Goal: Information Seeking & Learning: Learn about a topic

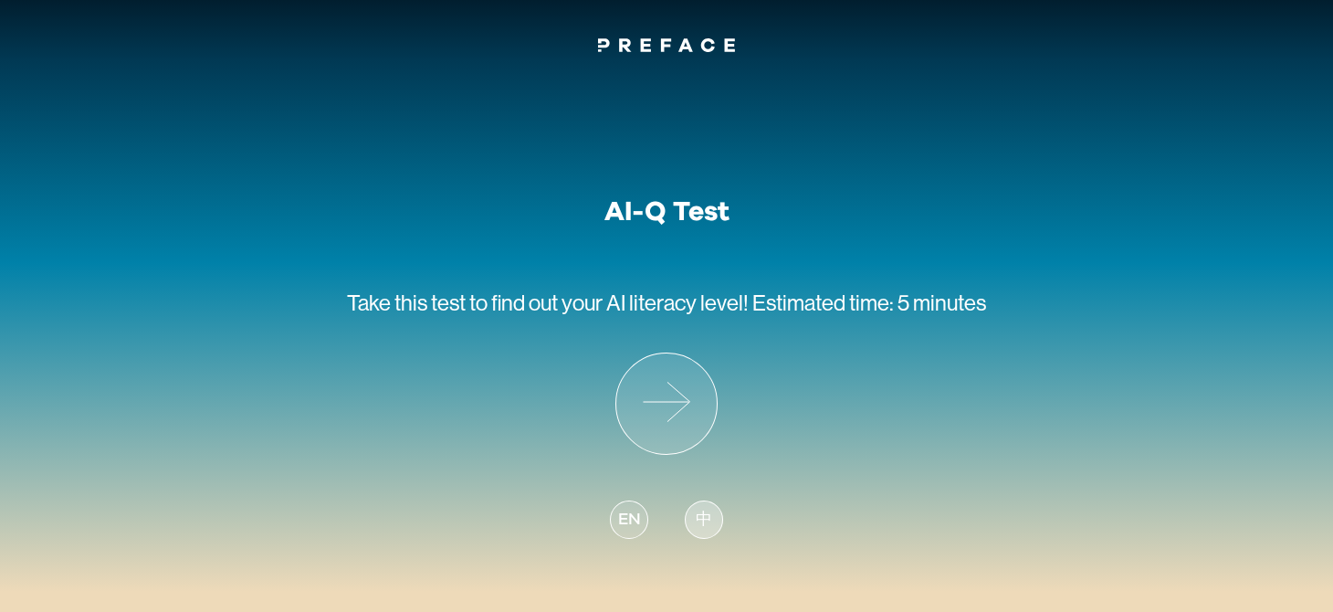
click at [714, 533] on div "中" at bounding box center [704, 519] width 38 height 38
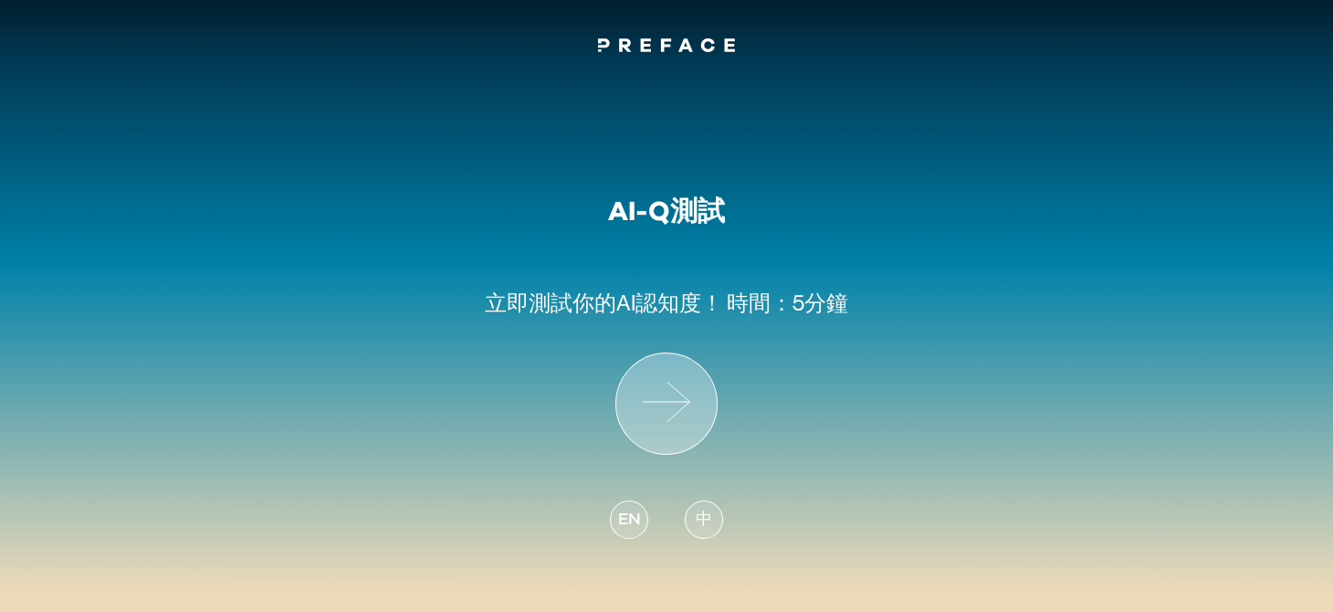
click at [657, 392] on icon at bounding box center [666, 403] width 100 height 100
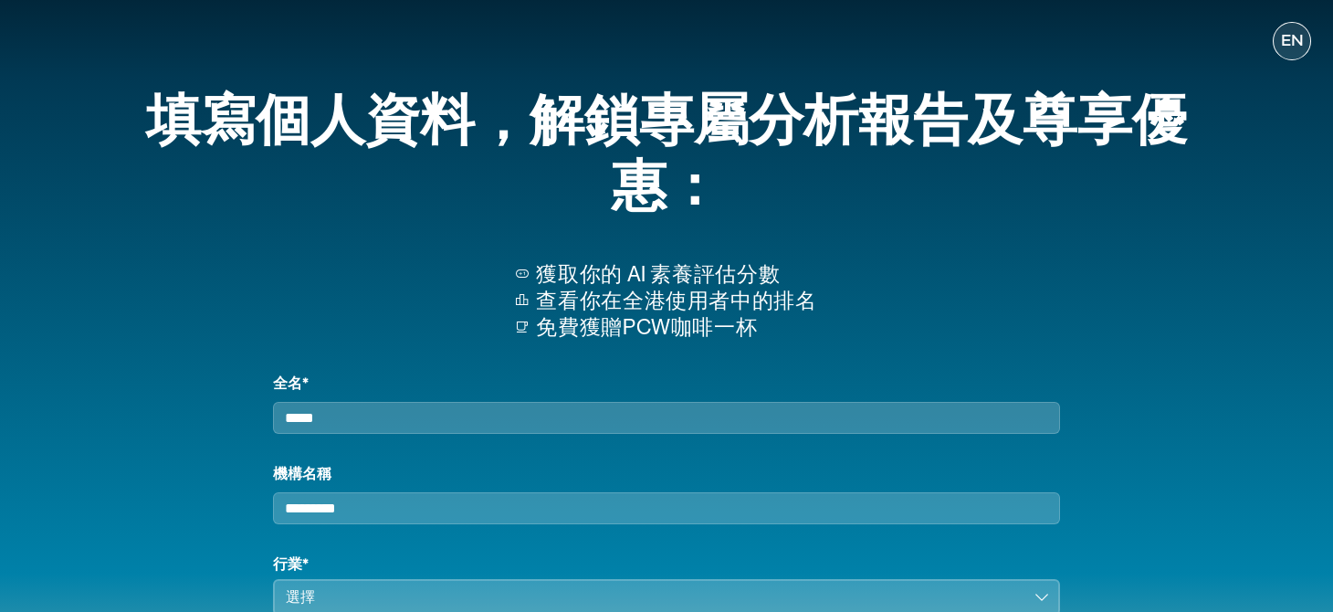
scroll to position [90, 0]
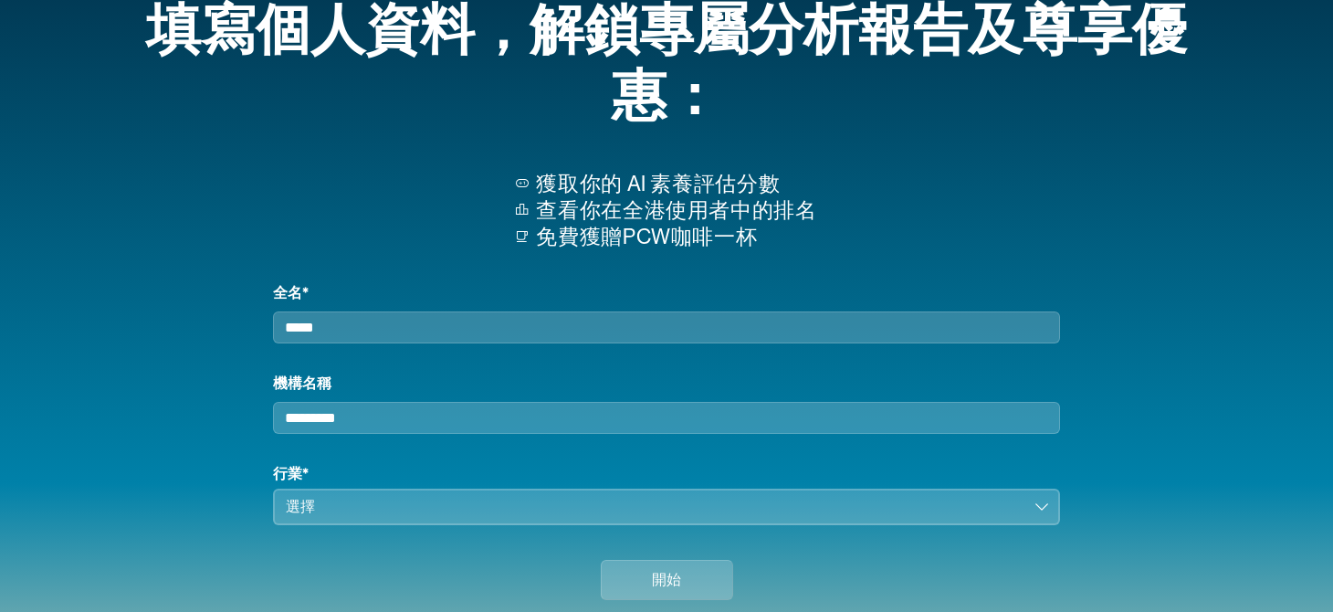
click at [694, 336] on input "全名*" at bounding box center [666, 327] width 787 height 32
type input "****"
click at [342, 525] on button "選擇" at bounding box center [666, 507] width 787 height 37
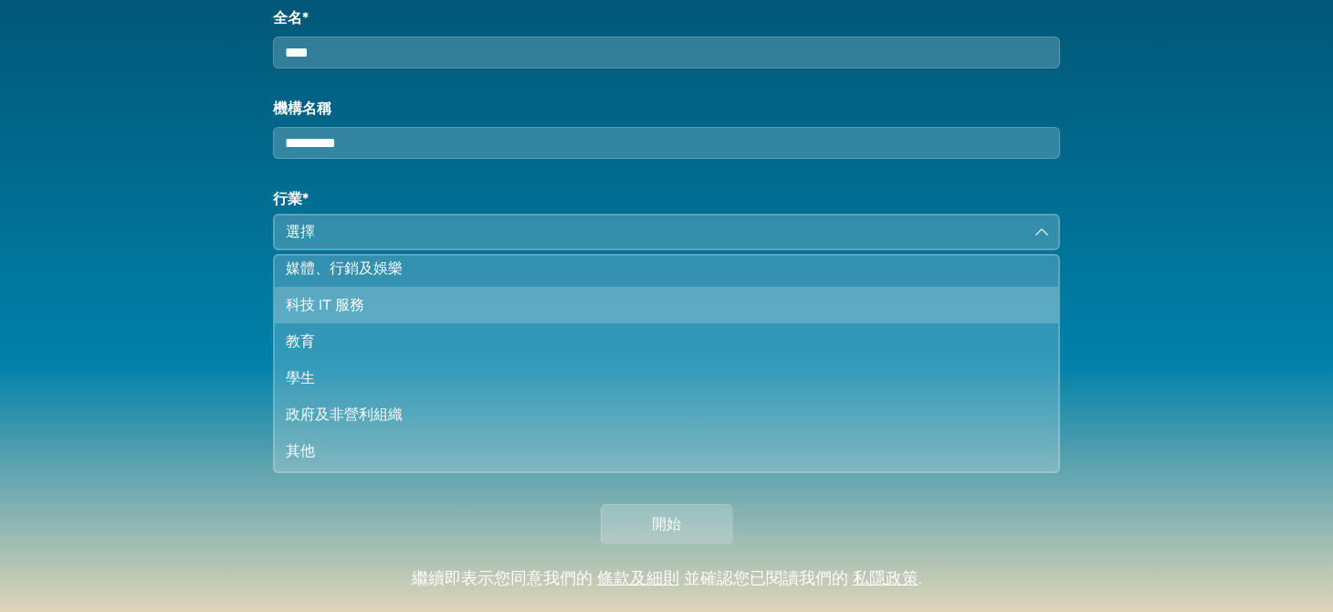
scroll to position [64, 0]
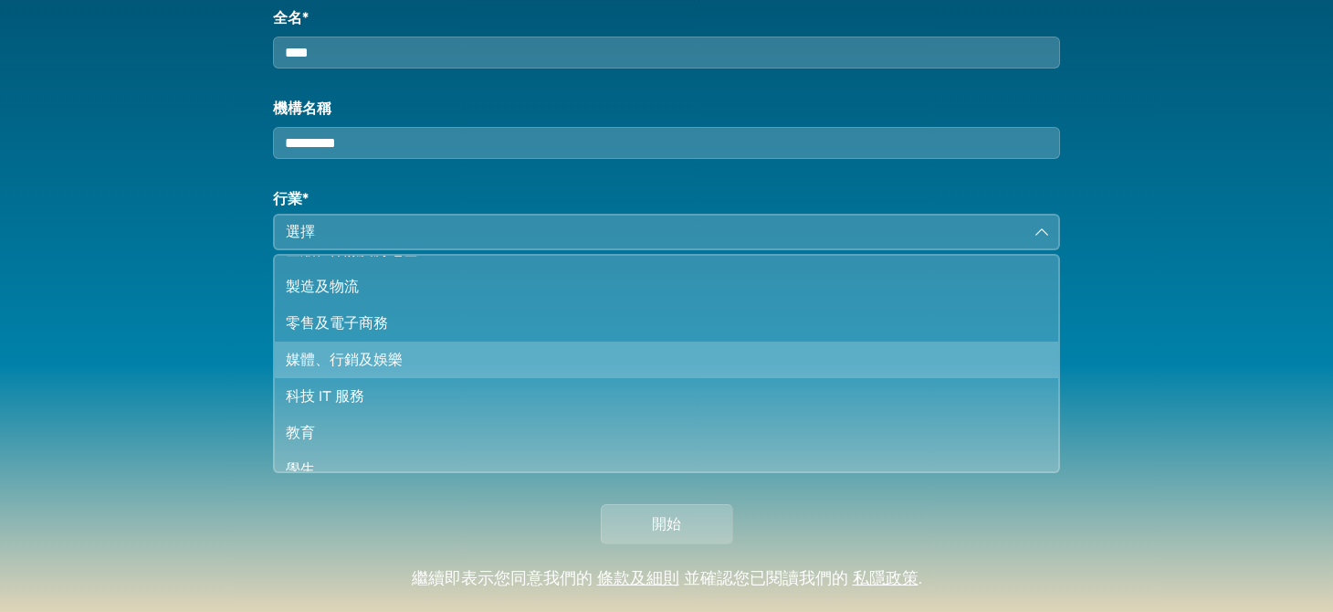
click at [352, 370] on div "媒體、行銷及娛樂" at bounding box center [656, 360] width 740 height 22
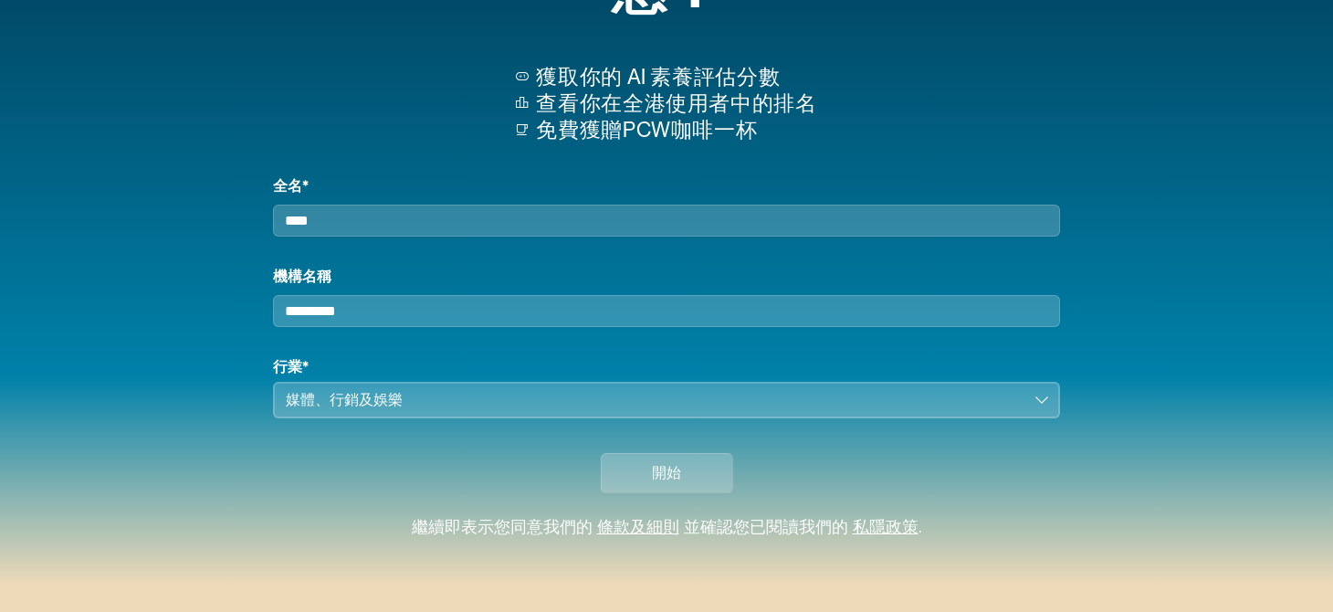
scroll to position [209, 0]
click at [771, 400] on div "媒體、行銷及娛樂" at bounding box center [654, 400] width 736 height 22
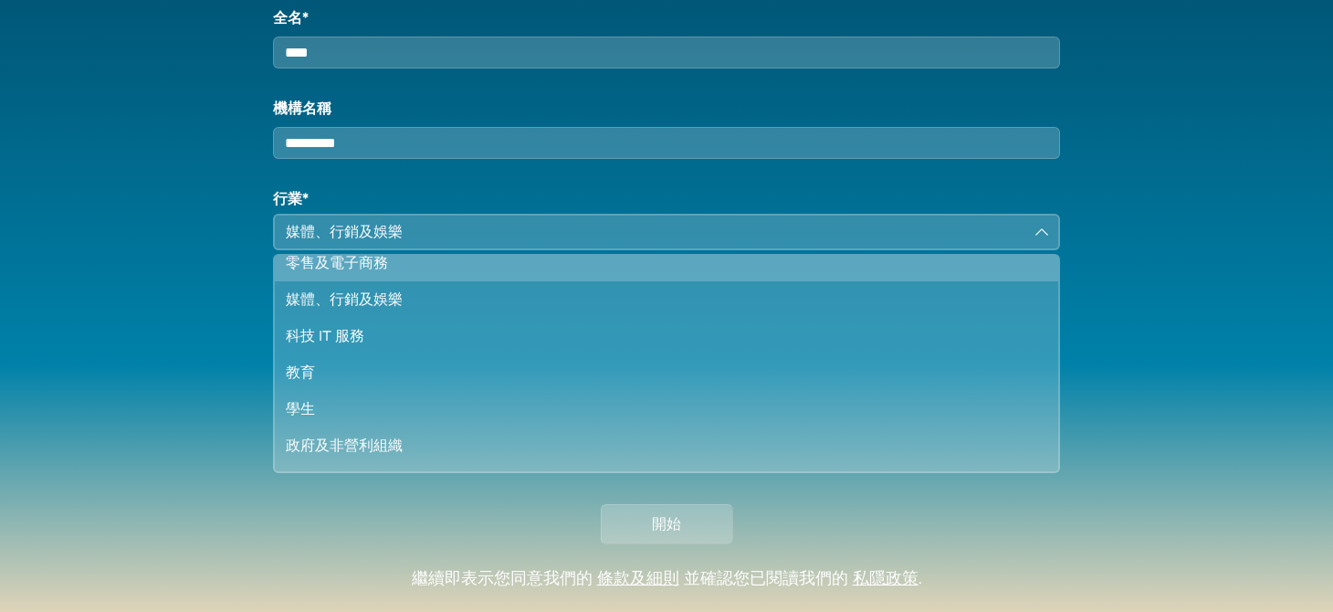
scroll to position [155, 0]
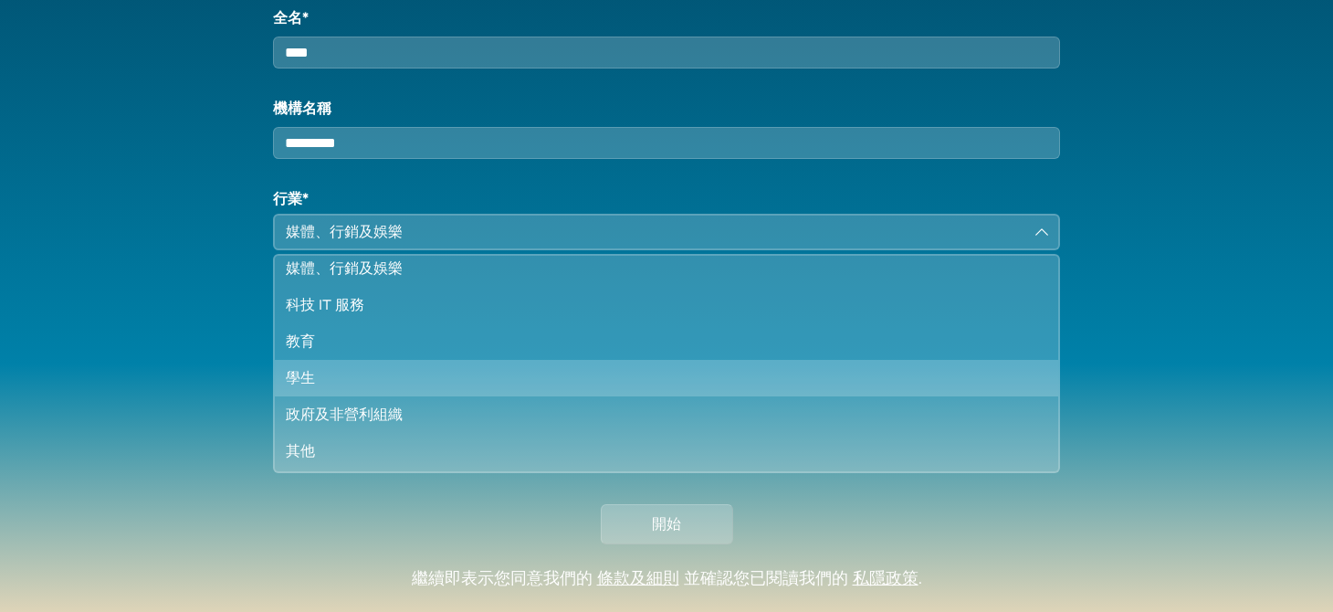
click at [331, 389] on div "學生" at bounding box center [656, 378] width 740 height 22
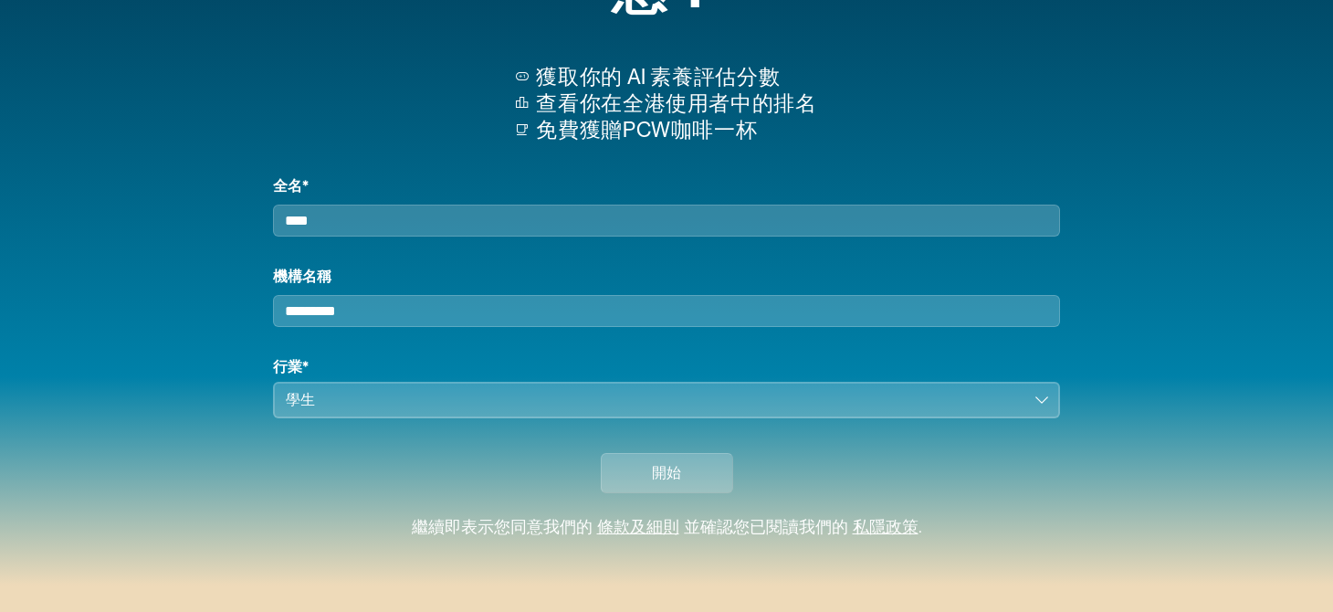
scroll to position [209, 0]
click at [701, 487] on button "開始" at bounding box center [667, 473] width 132 height 40
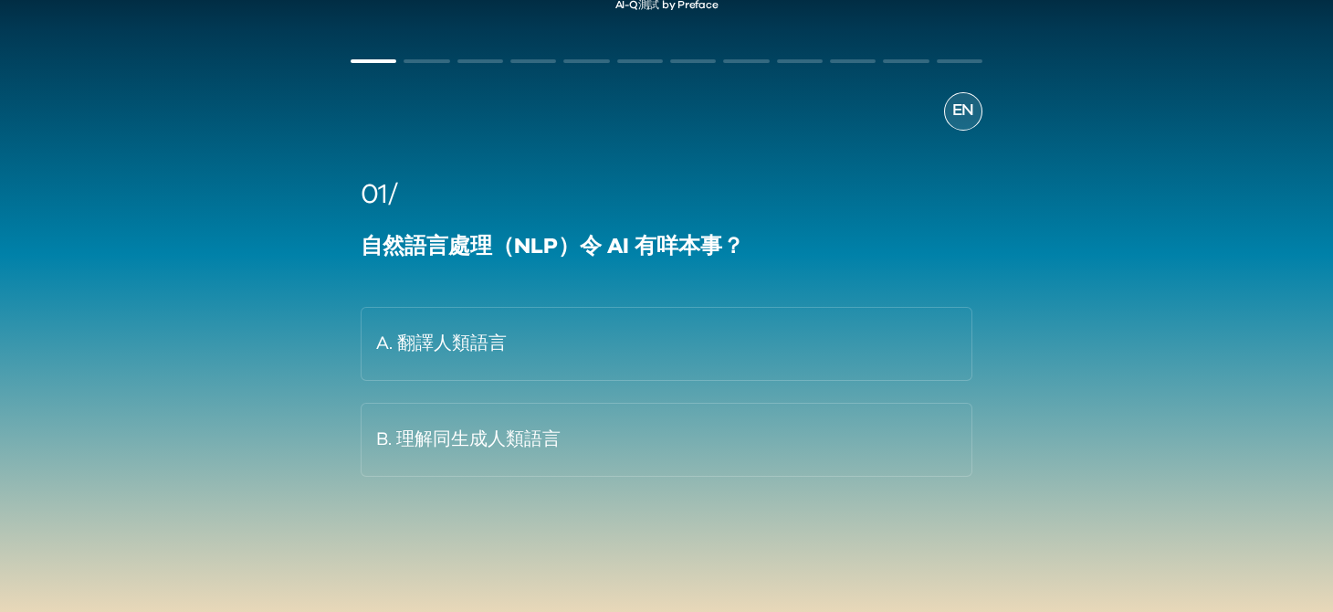
scroll to position [68, 0]
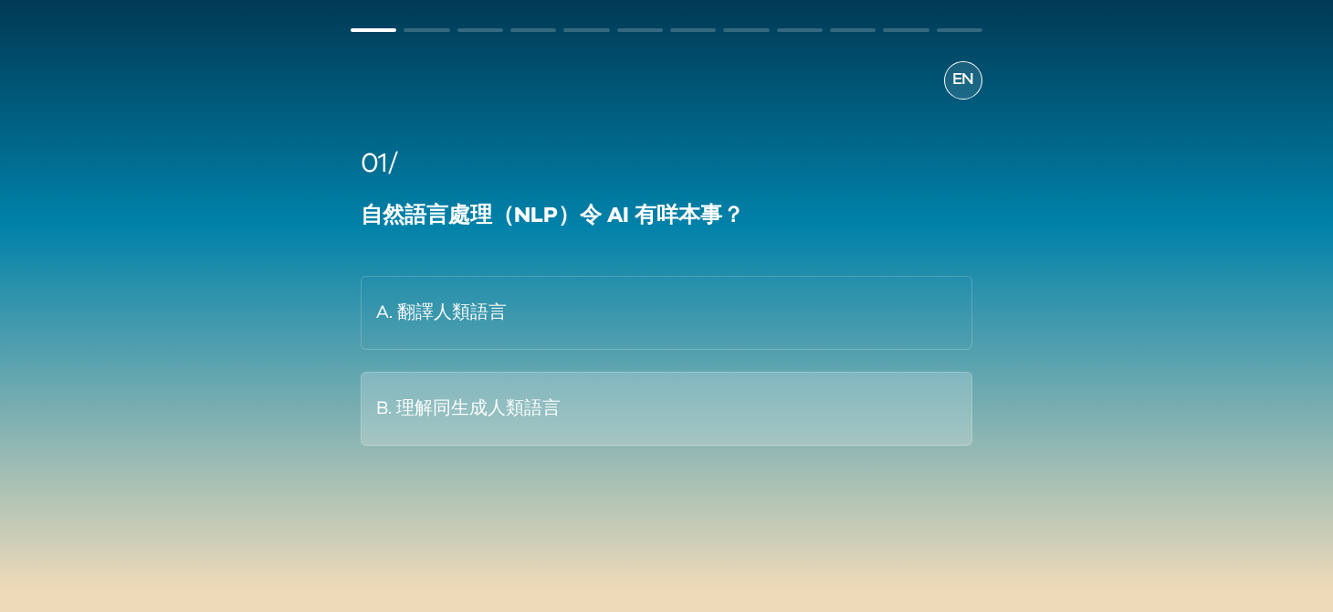
click at [560, 425] on button "B. 理解同生成人類語言" at bounding box center [667, 409] width 612 height 74
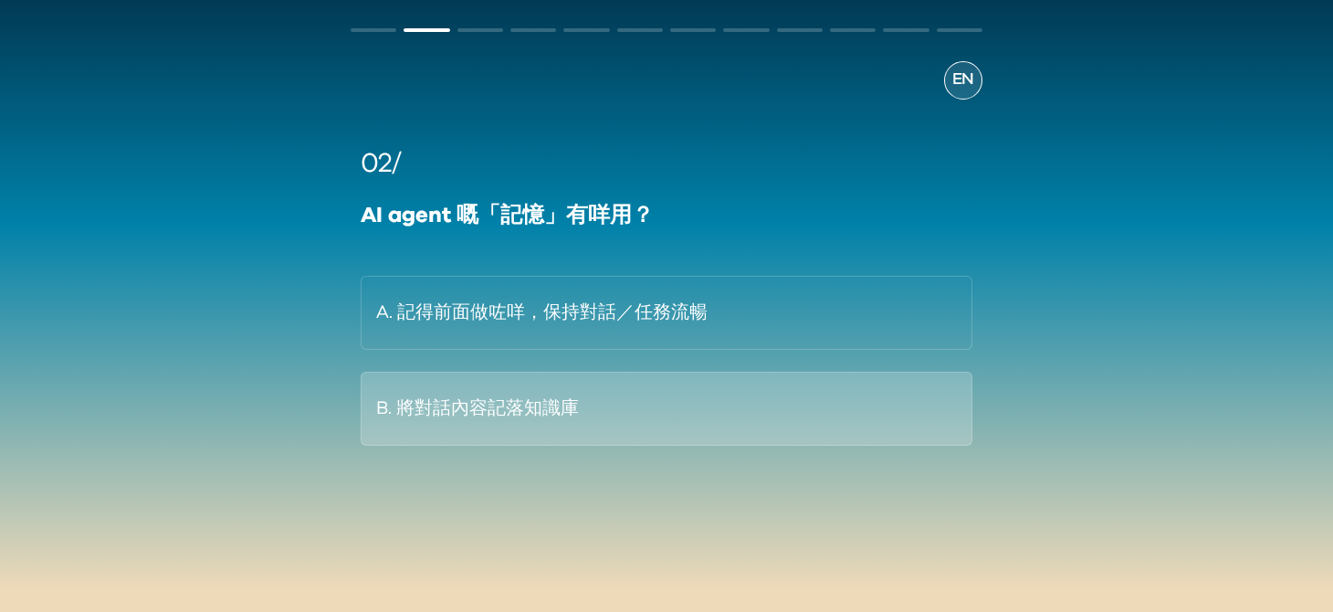
click at [700, 403] on button "B. 將對話內容記落知識庫" at bounding box center [667, 409] width 612 height 74
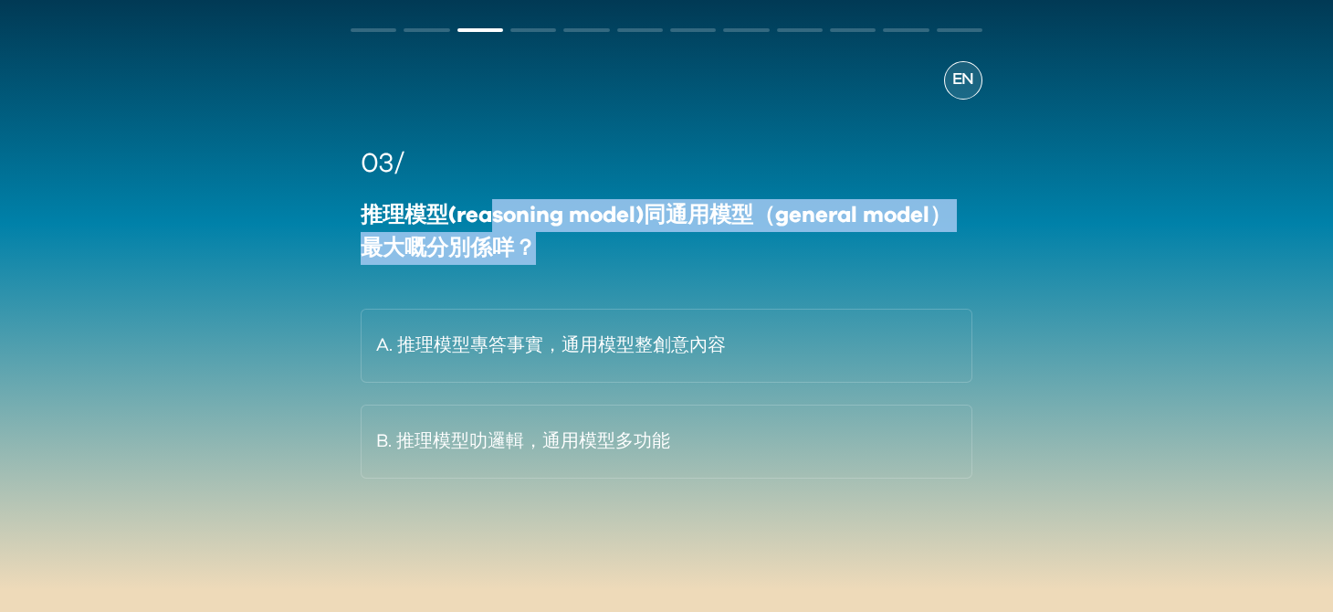
drag, startPoint x: 573, startPoint y: 214, endPoint x: 707, endPoint y: 248, distance: 138.7
click at [712, 248] on div "推理模型(reasoning model)同通用模型（general model）最大嘅分別係咩？" at bounding box center [667, 232] width 612 height 66
click at [688, 252] on div "推理模型(reasoning model)同通用模型（general model）最大嘅分別係咩？" at bounding box center [667, 232] width 612 height 66
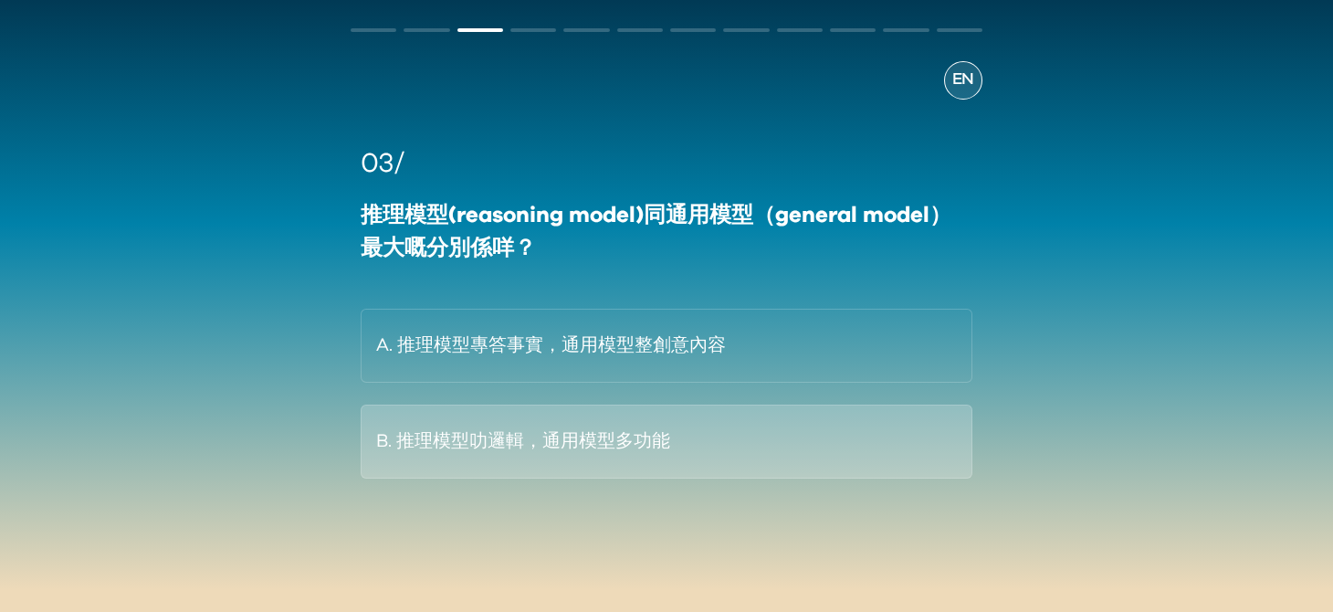
click at [703, 449] on button "B. 推理模型叻邏輯，通用模型多功能" at bounding box center [667, 442] width 612 height 74
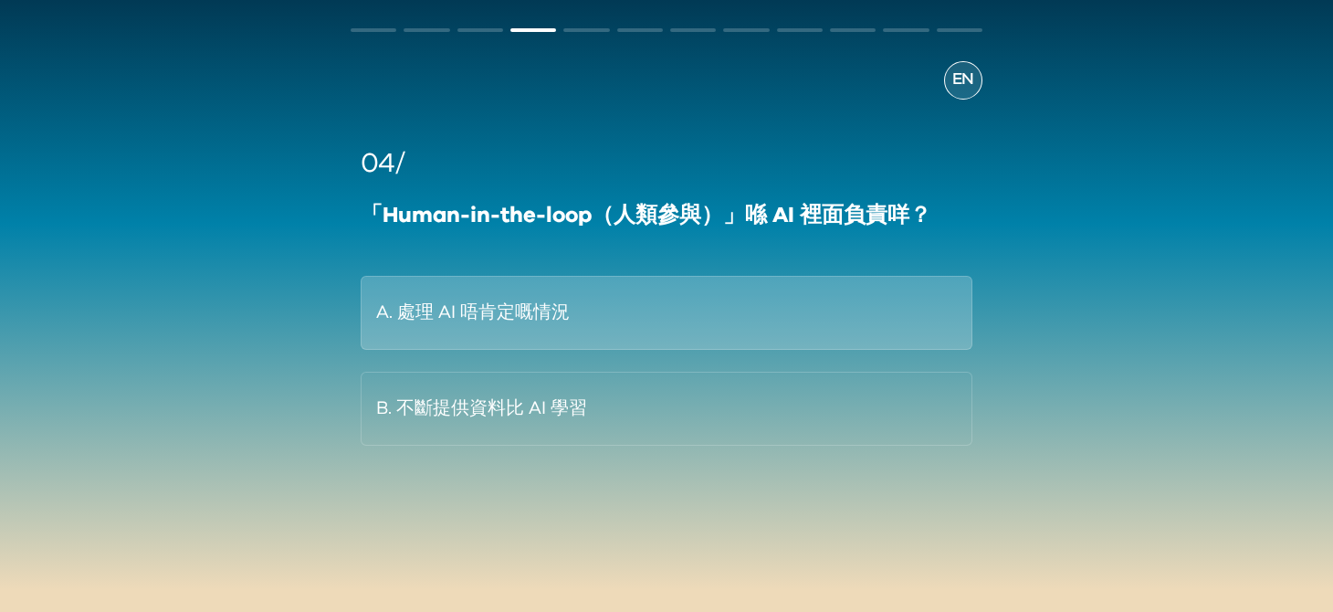
click at [815, 310] on button "A. 處理 AI 唔肯定嘅情況" at bounding box center [667, 313] width 612 height 74
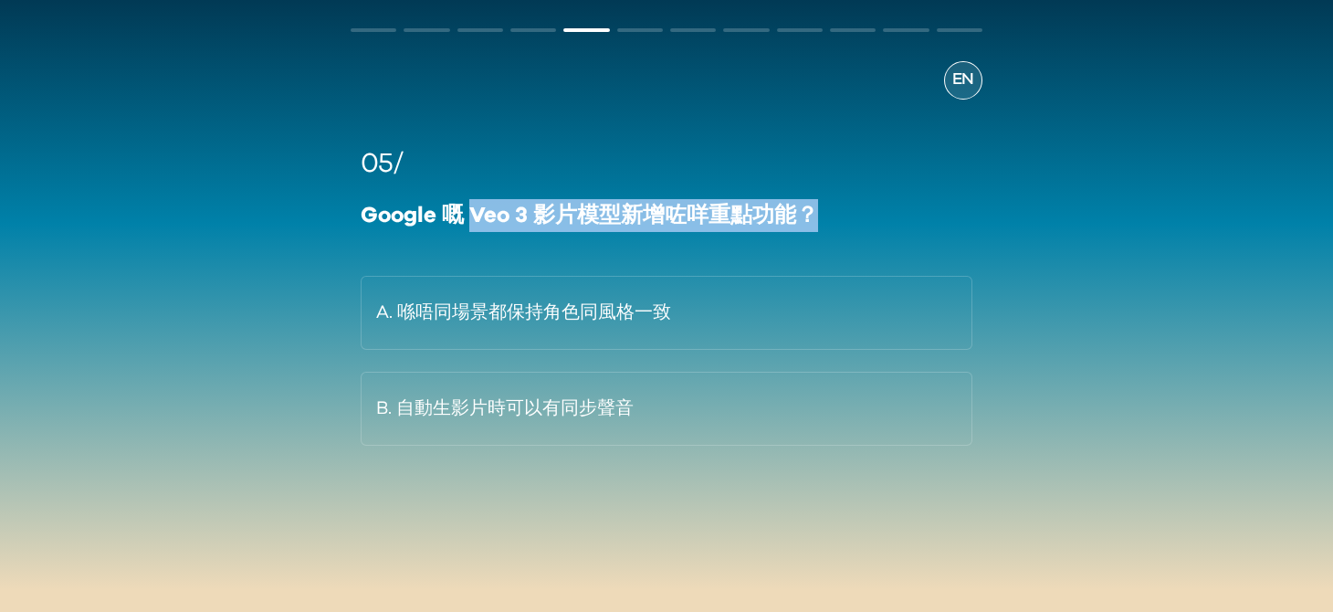
drag, startPoint x: 473, startPoint y: 211, endPoint x: 842, endPoint y: 214, distance: 368.9
click at [840, 212] on div "Google 嘅 Veo 3 影片模型新增咗咩重點功能？" at bounding box center [667, 215] width 612 height 33
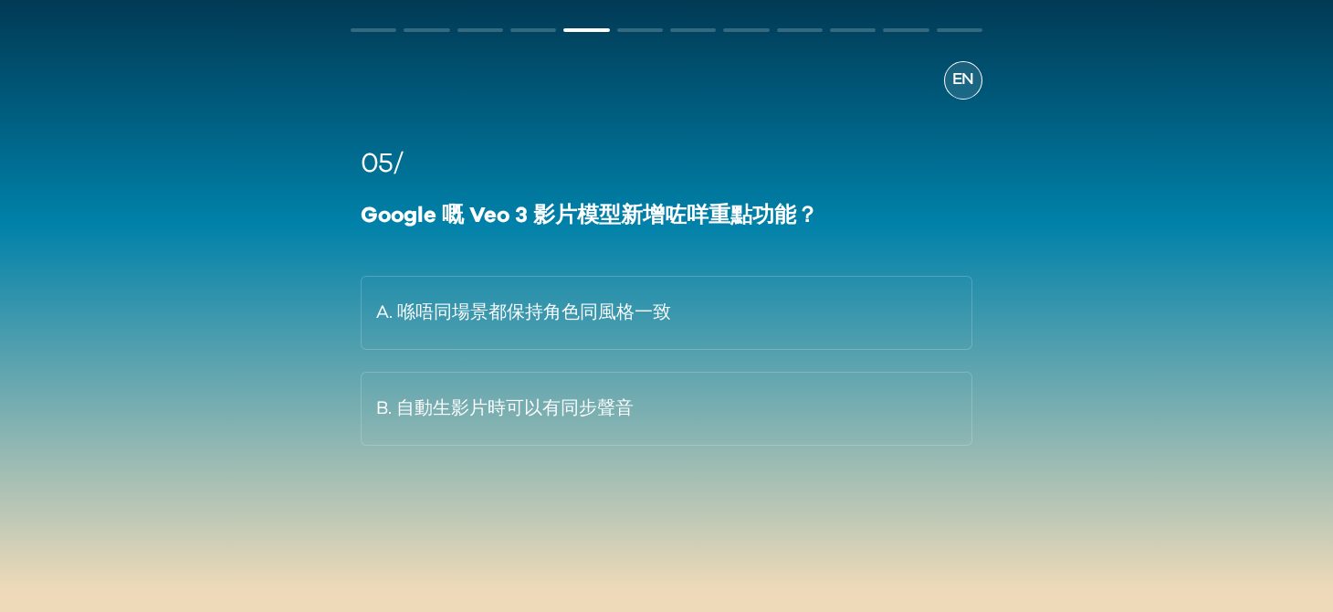
click at [907, 234] on div "05/ Google 嘅 Veo 3 影片模型新增咗咩重點功能？ A. 喺唔同場景都保持角色同風格一致 B. 自動生影片時可以有同步聲音" at bounding box center [667, 294] width 612 height 302
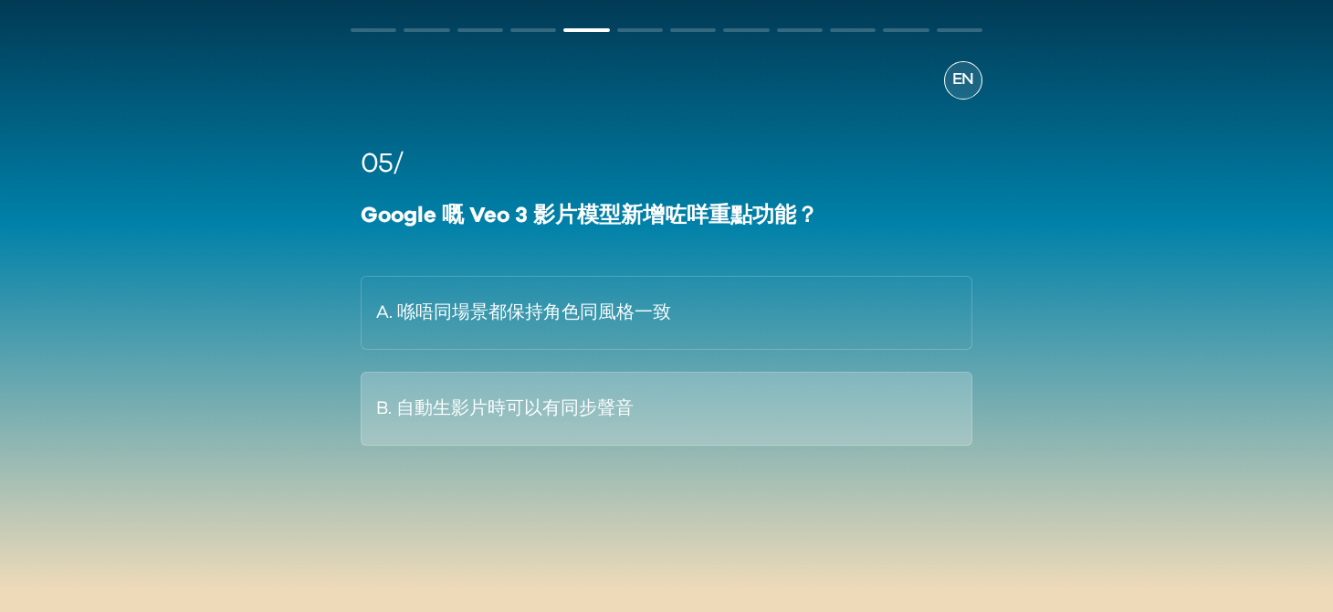
click at [647, 421] on button "B. 自動生影片時可以有同步聲音" at bounding box center [667, 409] width 612 height 74
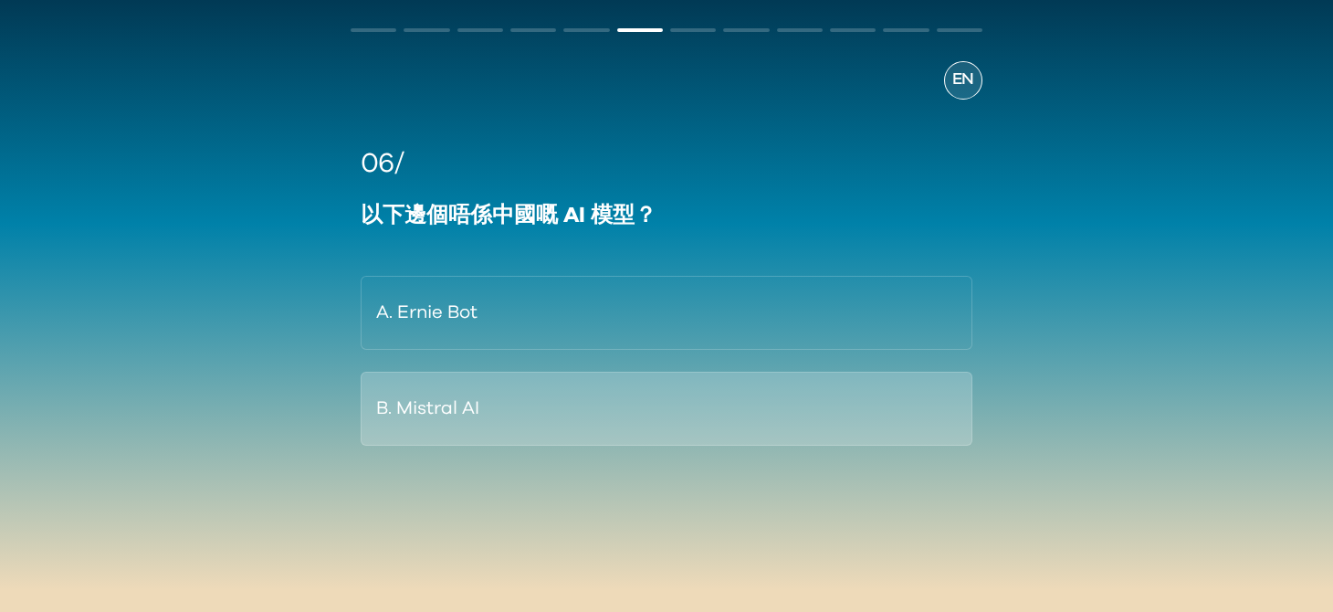
click at [577, 388] on button "B. Mistral AI" at bounding box center [667, 409] width 612 height 74
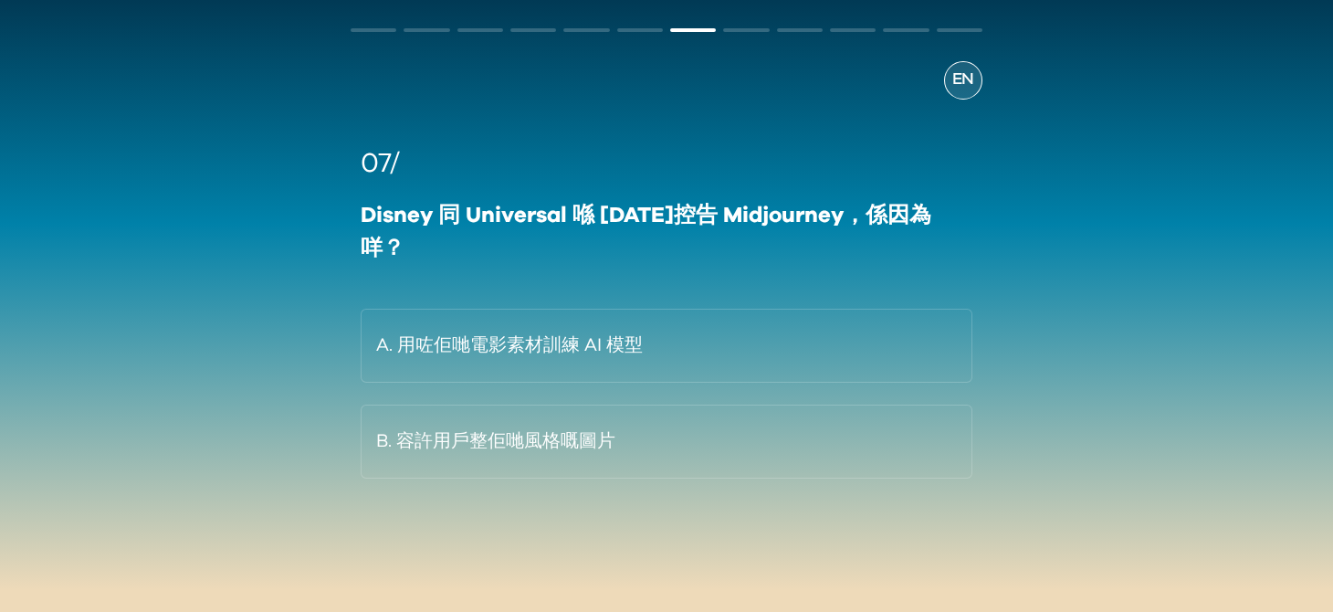
drag, startPoint x: 586, startPoint y: 447, endPoint x: 195, endPoint y: 358, distance: 401.9
click at [195, 358] on div "AI-Q測試 by Preface EN 07/ Disney 同 Universal 喺 [DATE]控告 Midjourney，係因為咩？ A. 用咗佢哋…" at bounding box center [666, 281] width 1333 height 662
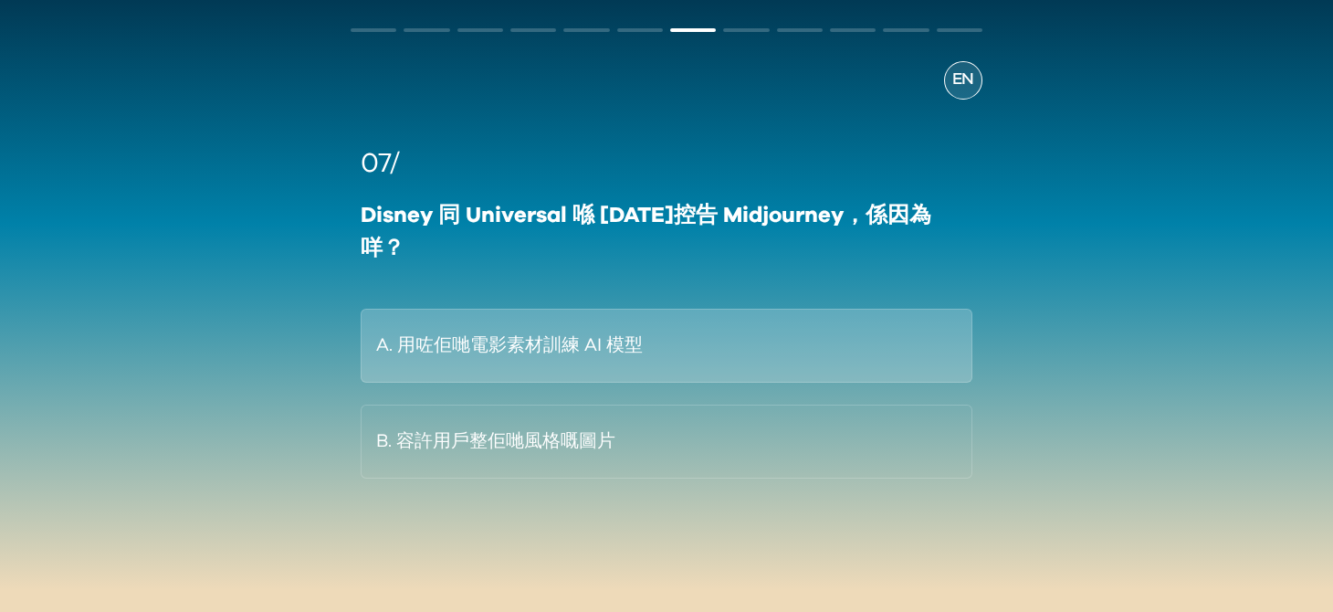
click at [750, 340] on button "A. 用咗佢哋電影素材訓練 AI 模型" at bounding box center [667, 346] width 612 height 74
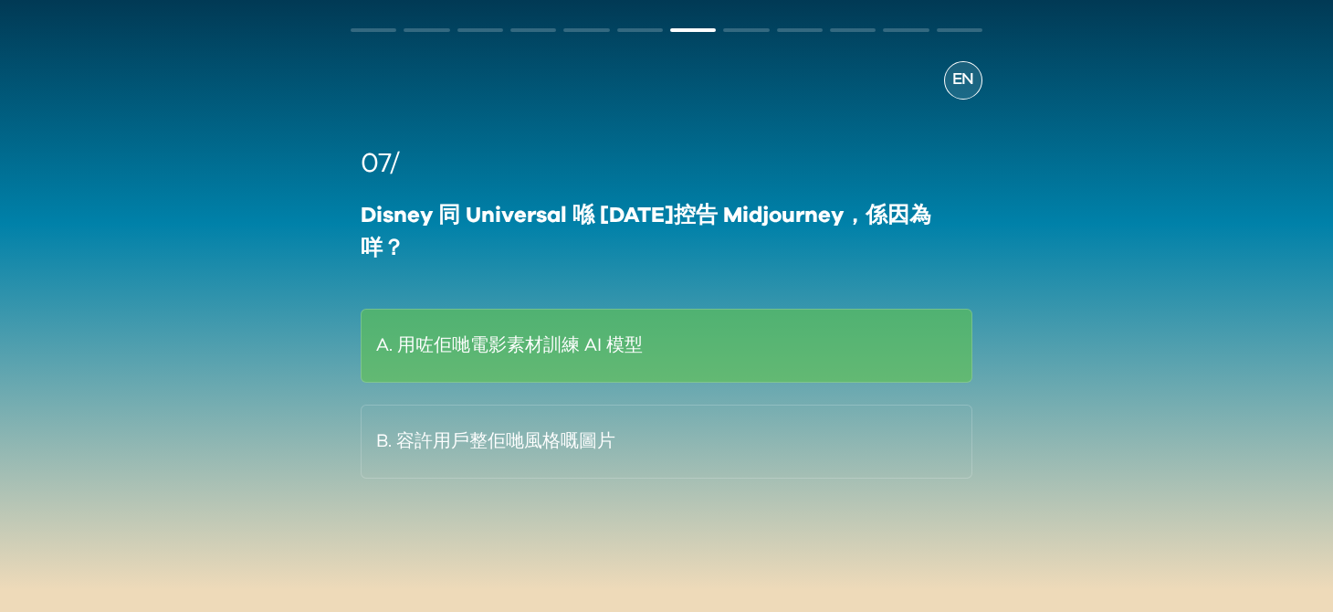
drag, startPoint x: 750, startPoint y: 340, endPoint x: 584, endPoint y: 300, distance: 169.9
click at [584, 300] on div "07/ Disney 同 Universal 喺 [DATE]控告 Midjourney，係因為咩？ A. 用咗佢哋電影素材訓練 AI 模型 B. 容許用戶整…" at bounding box center [667, 310] width 612 height 335
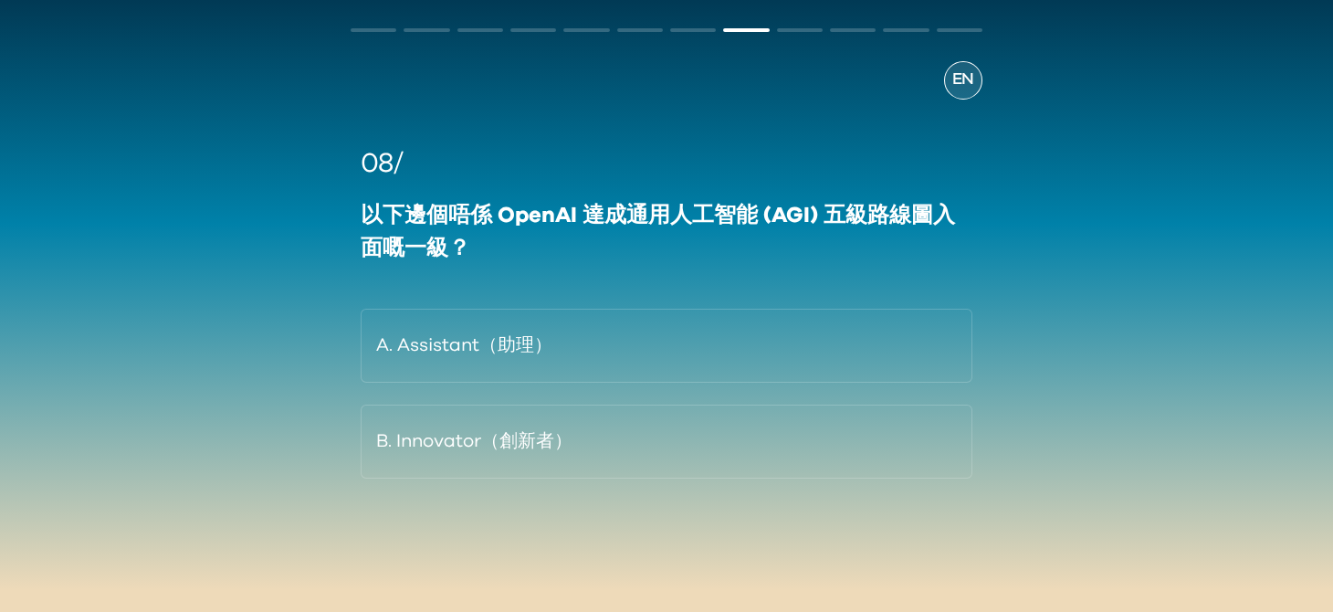
click at [959, 82] on span "EN" at bounding box center [963, 80] width 22 height 25
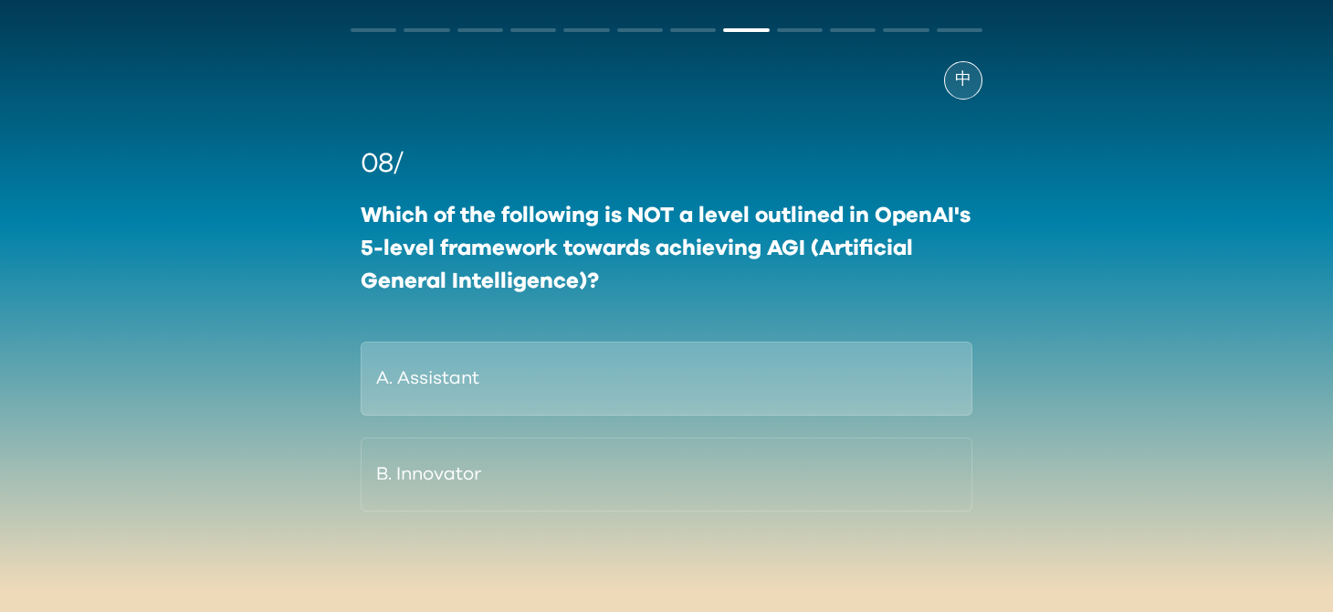
click at [540, 389] on button "A. Assistant" at bounding box center [667, 379] width 612 height 74
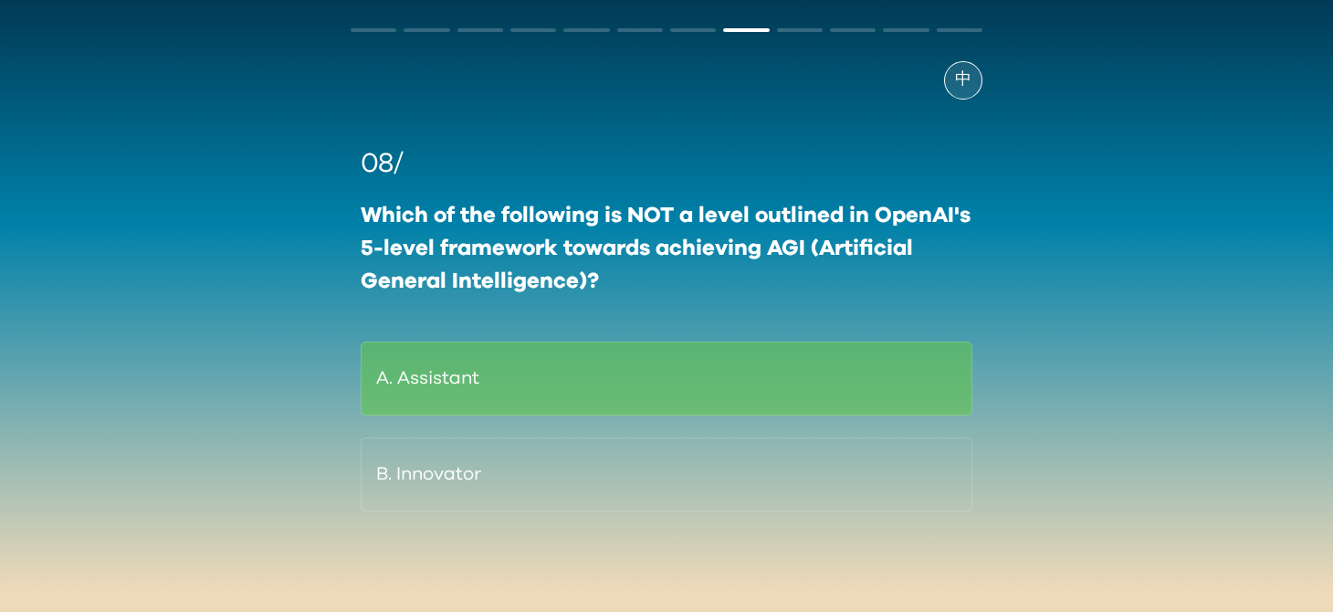
click at [999, 79] on div "中 08/ Which of the following is NOT a level outlined in OpenAI's 5-level framew…" at bounding box center [666, 306] width 667 height 614
click at [954, 79] on div "中" at bounding box center [963, 80] width 38 height 38
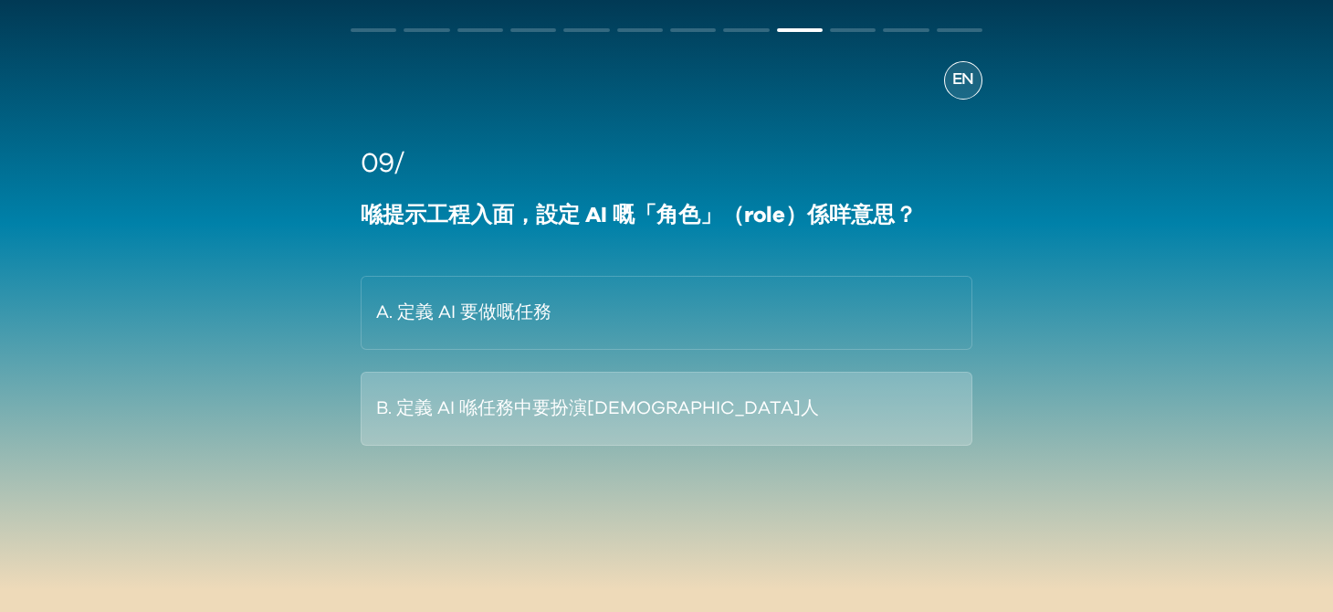
click at [531, 421] on button "B. 定義 AI 喺任務中要扮演[DEMOGRAPHIC_DATA]人" at bounding box center [667, 409] width 612 height 74
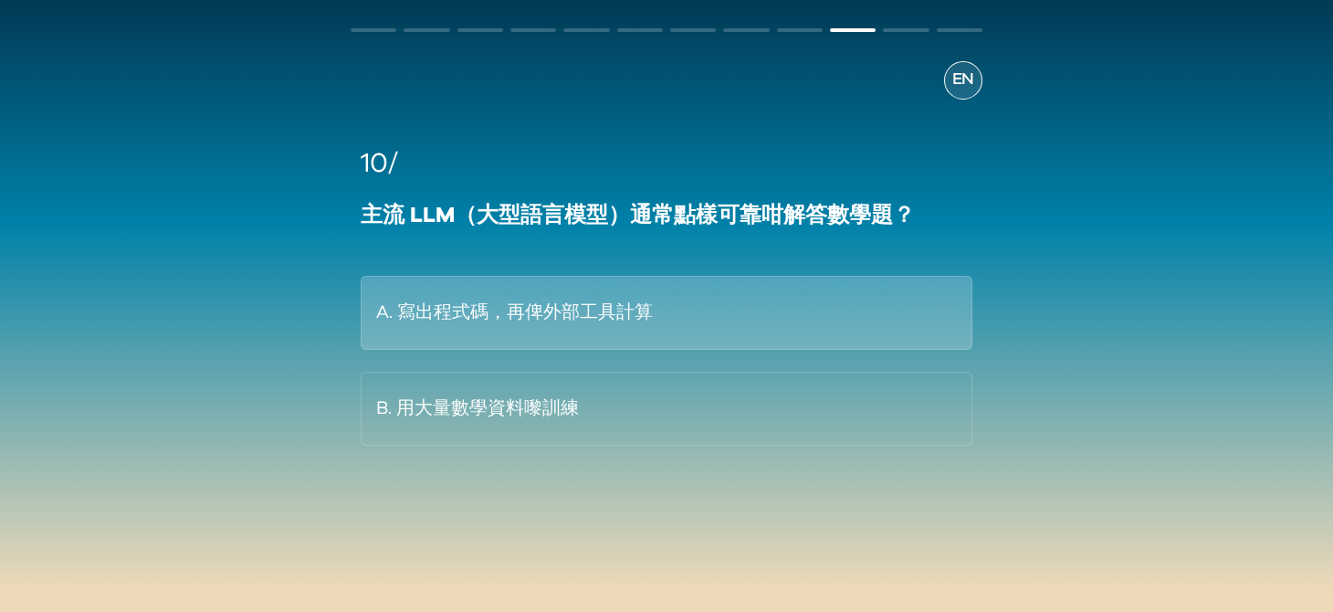
click at [571, 321] on button "A. 寫出程式碼，再俾外部工具計算" at bounding box center [667, 313] width 612 height 74
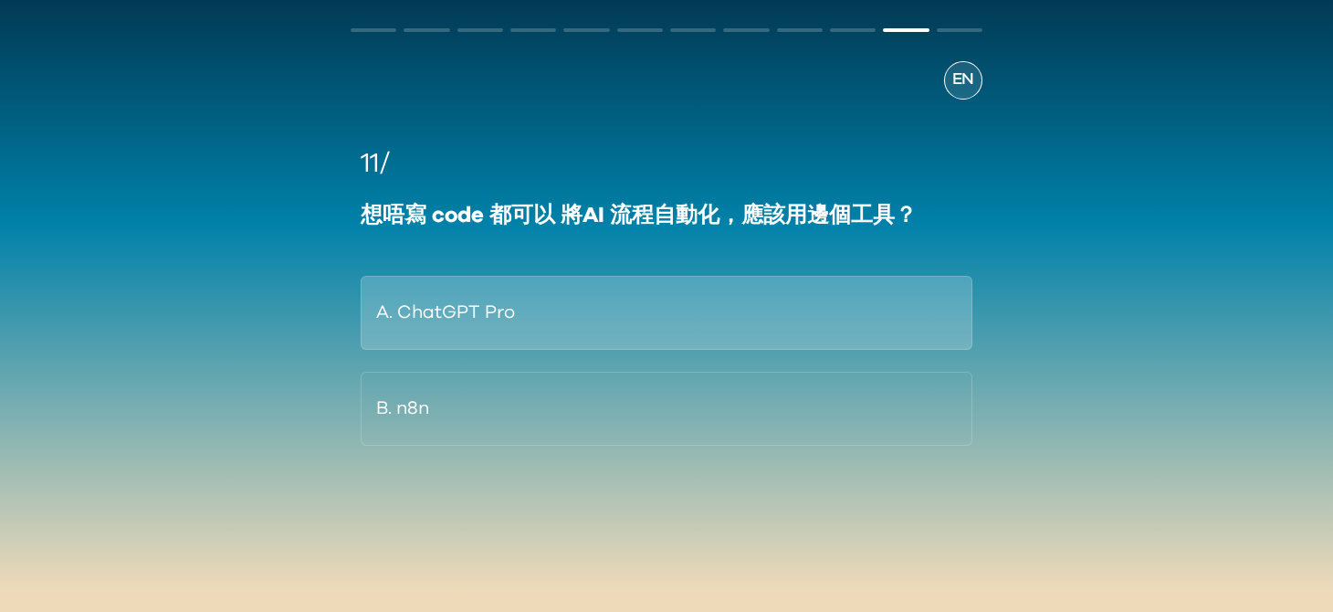
click at [566, 319] on button "A. ChatGPT Pro" at bounding box center [667, 313] width 612 height 74
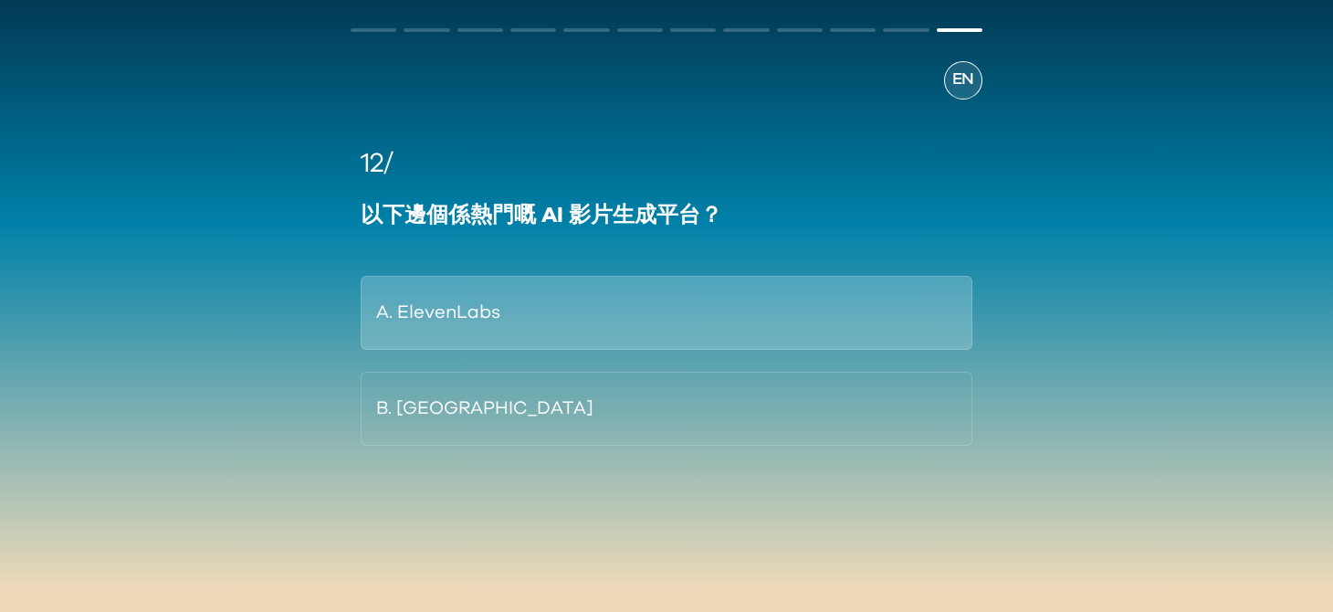
click at [586, 315] on button "A. ElevenLabs" at bounding box center [667, 313] width 612 height 74
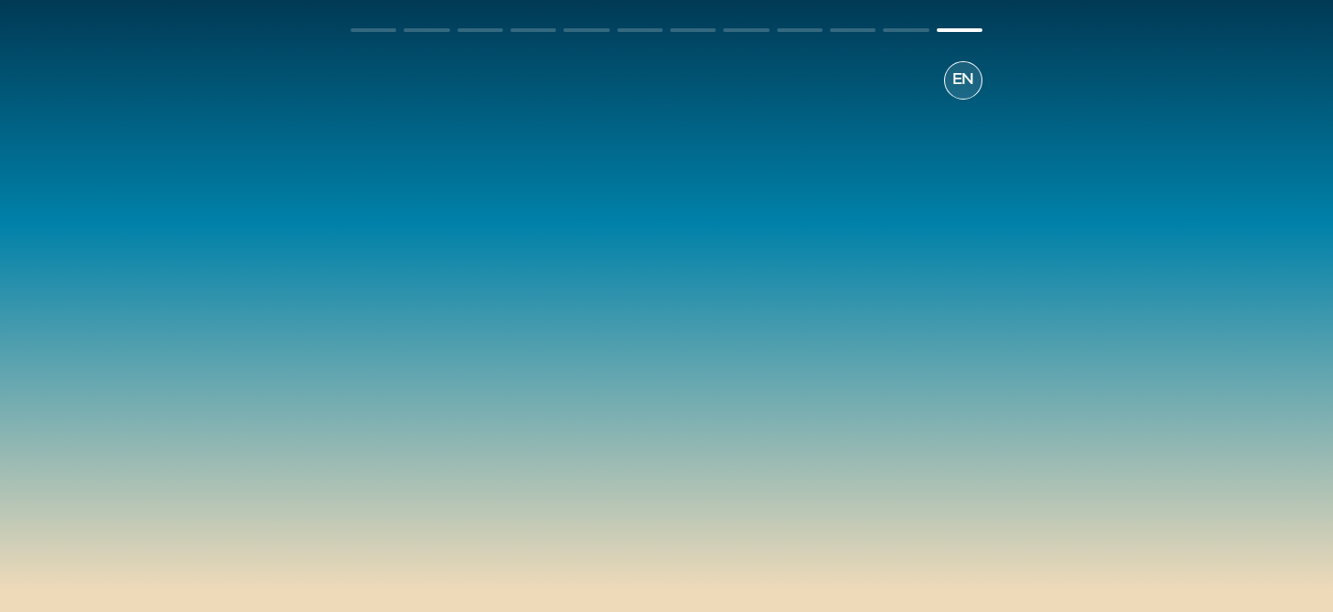
scroll to position [67, 0]
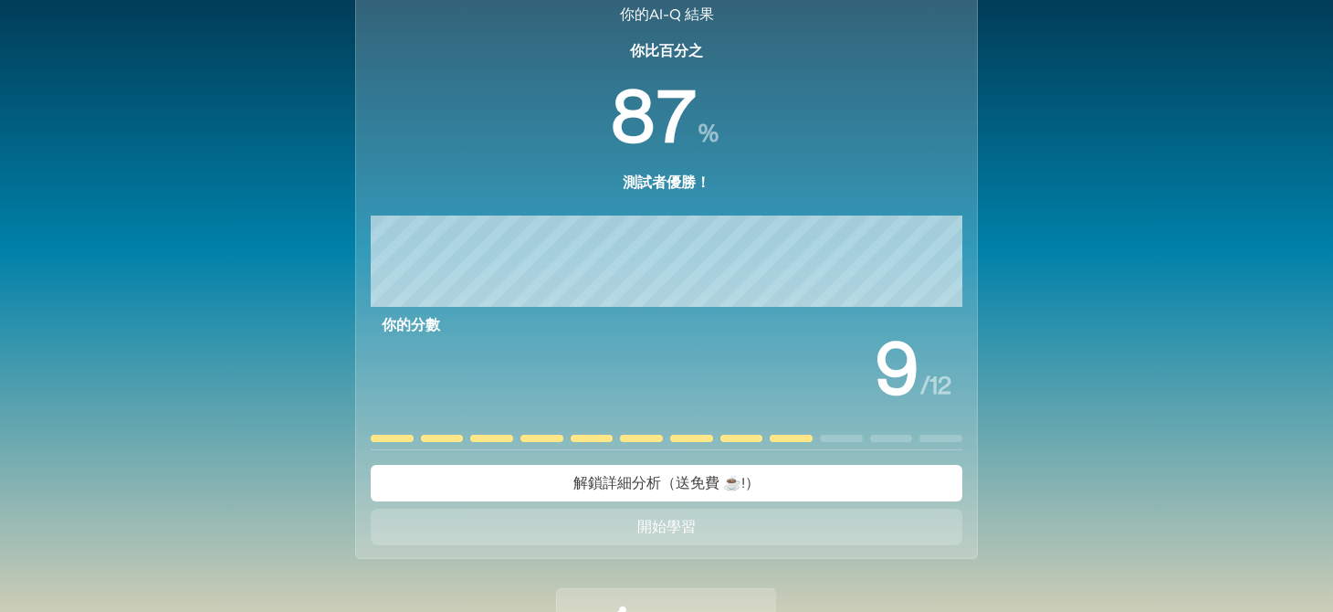
scroll to position [171, 0]
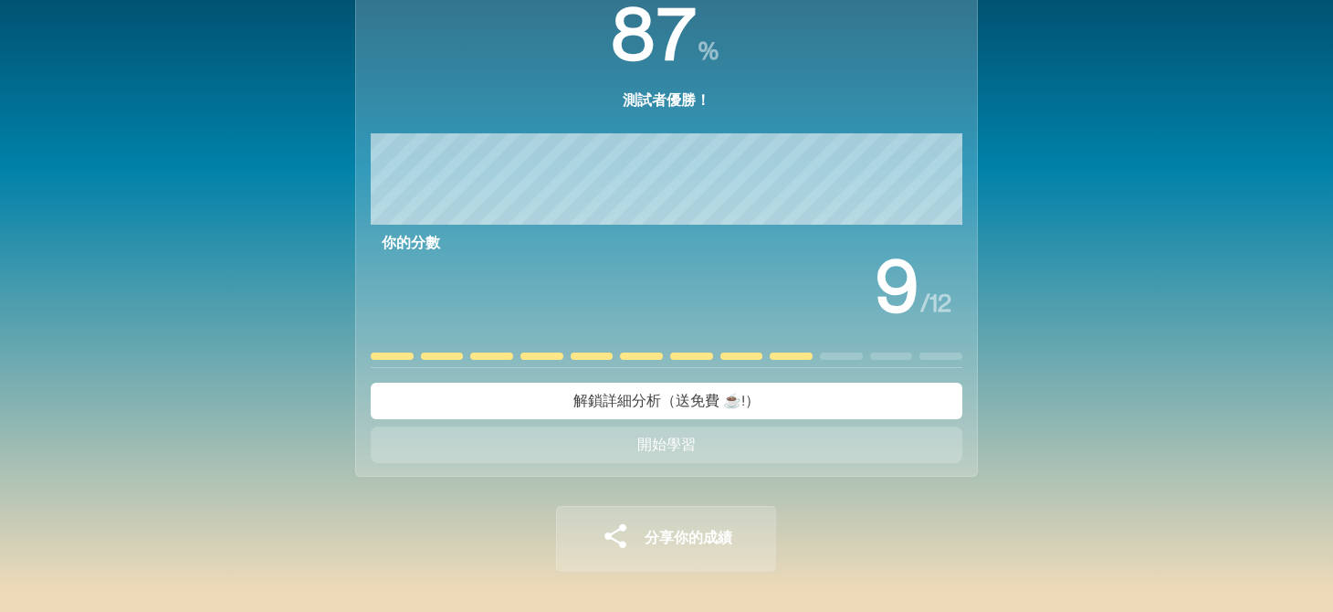
click at [589, 437] on button "開始學習" at bounding box center [667, 444] width 592 height 37
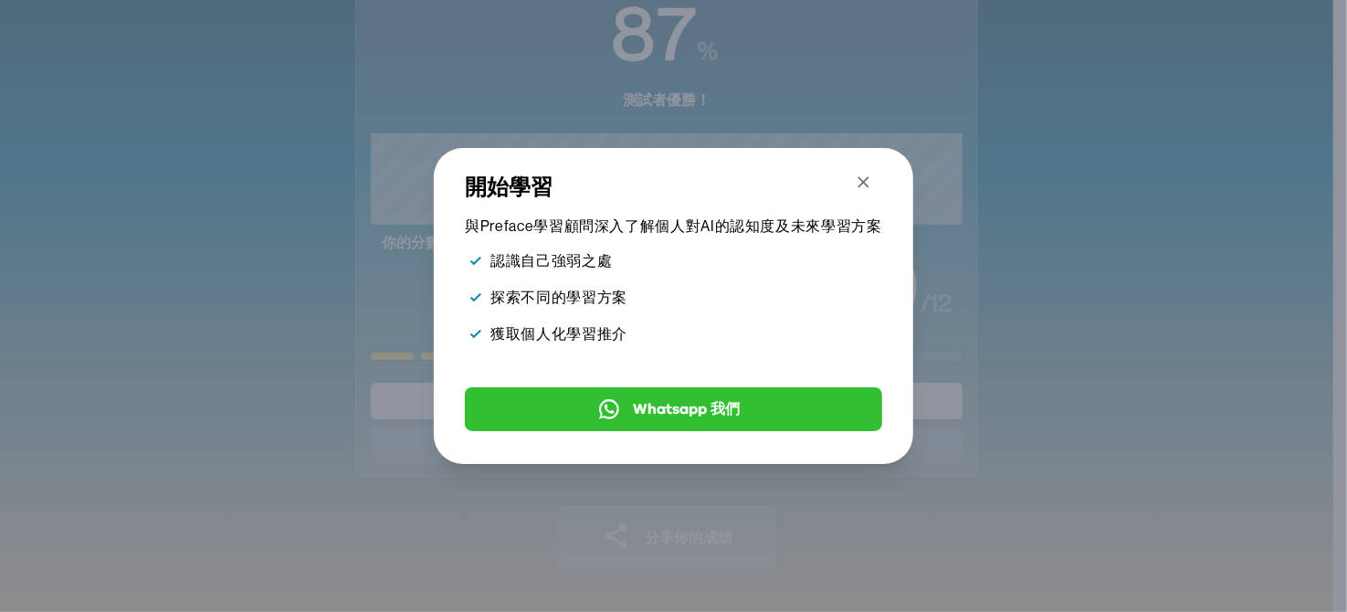
click at [861, 173] on icon "button" at bounding box center [863, 182] width 19 height 19
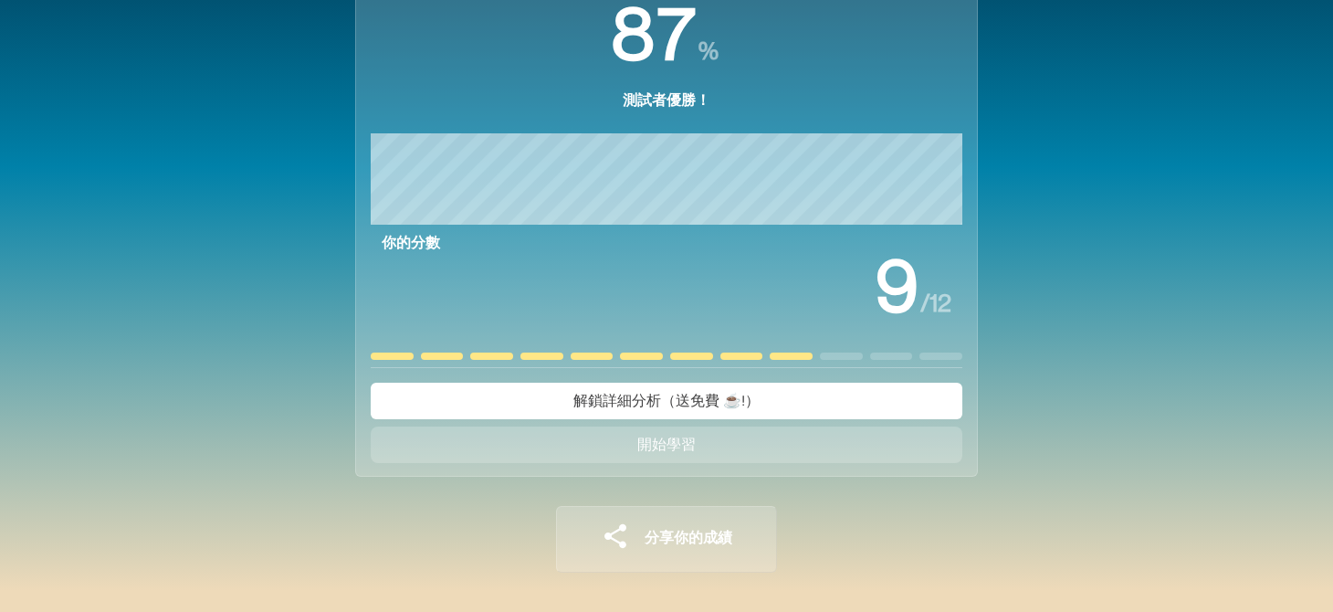
click at [573, 399] on span "解鎖詳細分析（送免費 ☕️!）" at bounding box center [666, 401] width 186 height 15
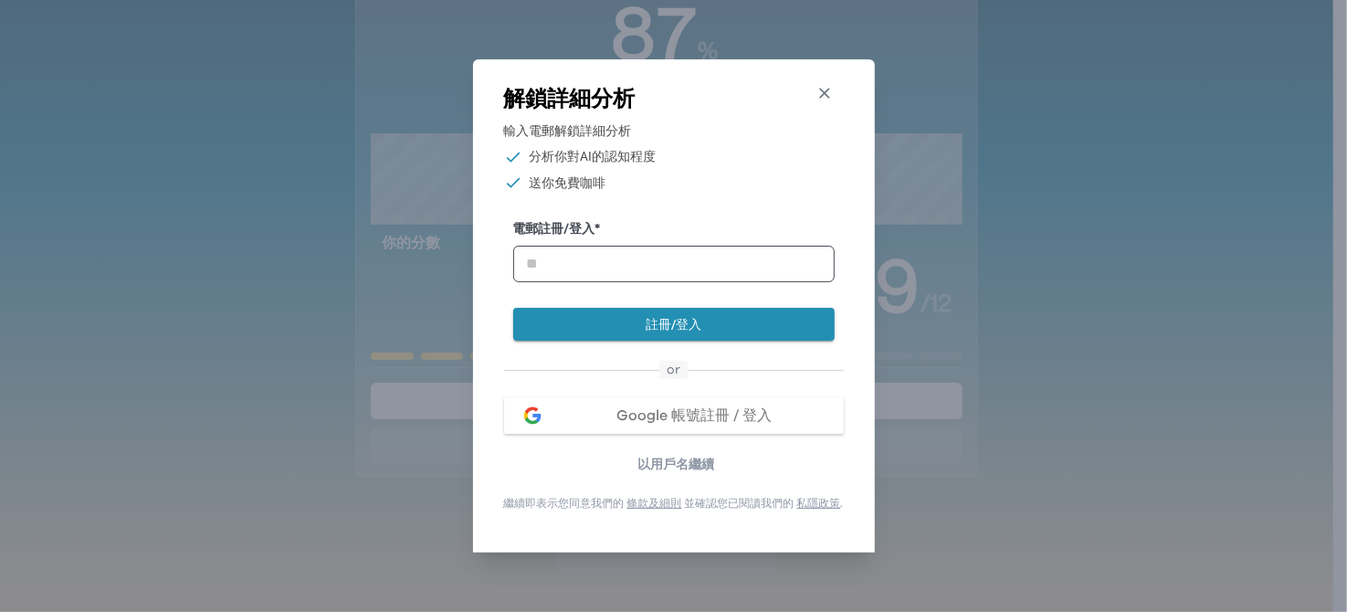
click at [825, 90] on icon "button" at bounding box center [824, 93] width 11 height 11
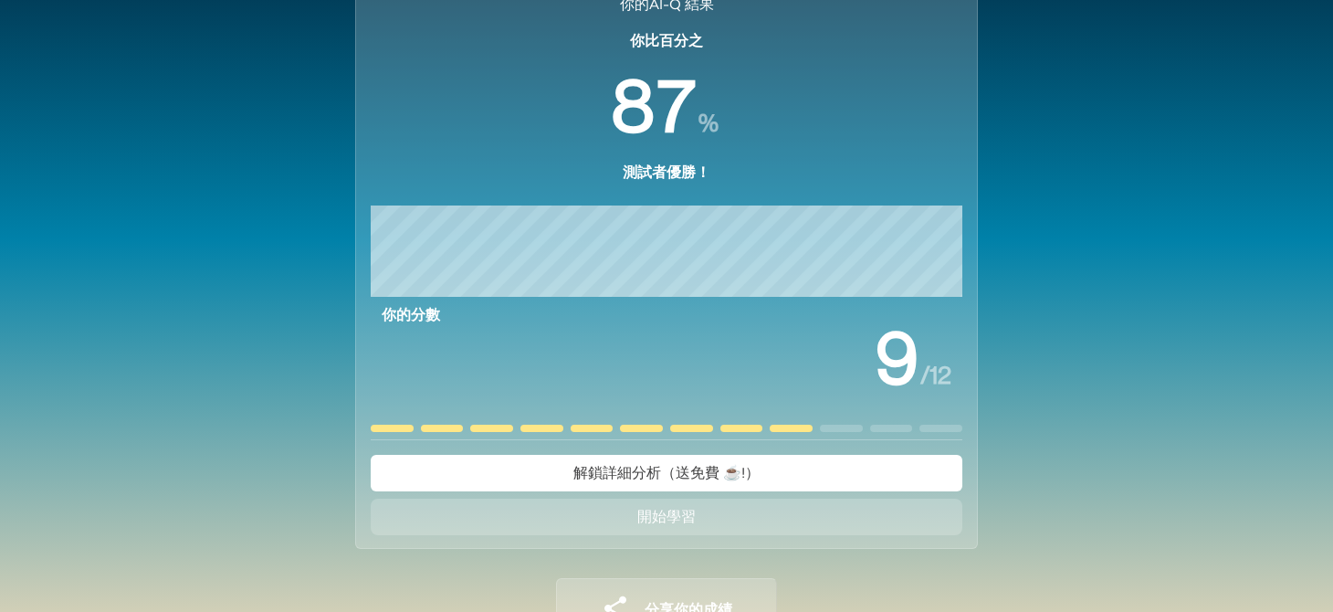
scroll to position [0, 0]
